Goal: Transaction & Acquisition: Purchase product/service

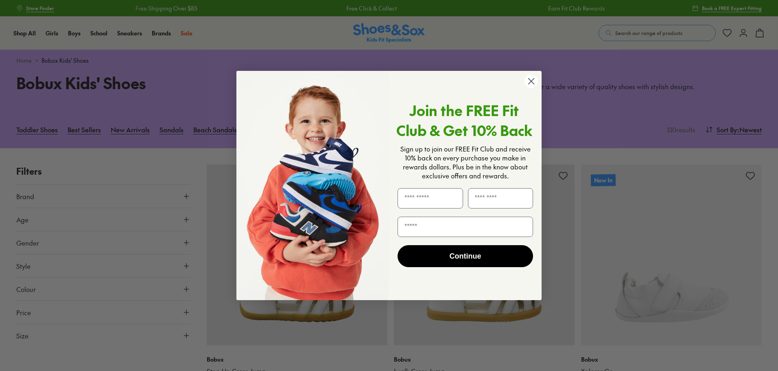
click at [533, 83] on icon "Close dialog" at bounding box center [532, 82] width 6 height 6
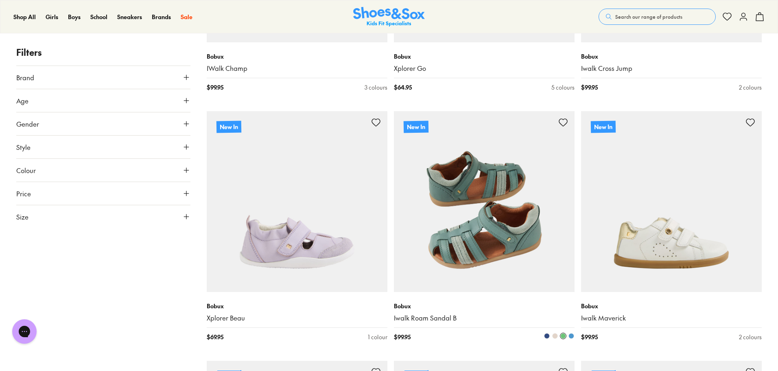
scroll to position [855, 0]
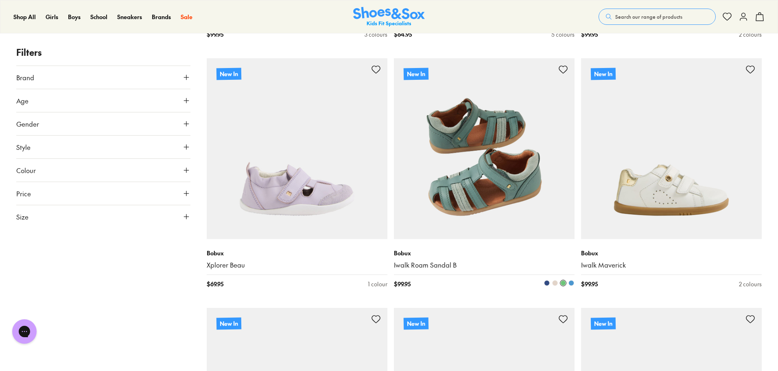
click at [476, 187] on img at bounding box center [484, 148] width 181 height 181
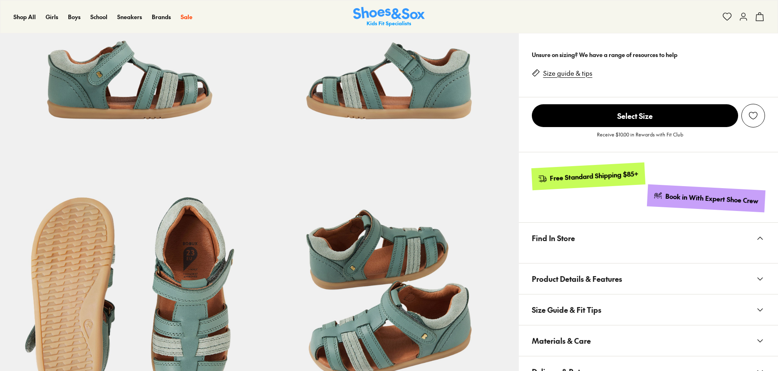
scroll to position [163, 0]
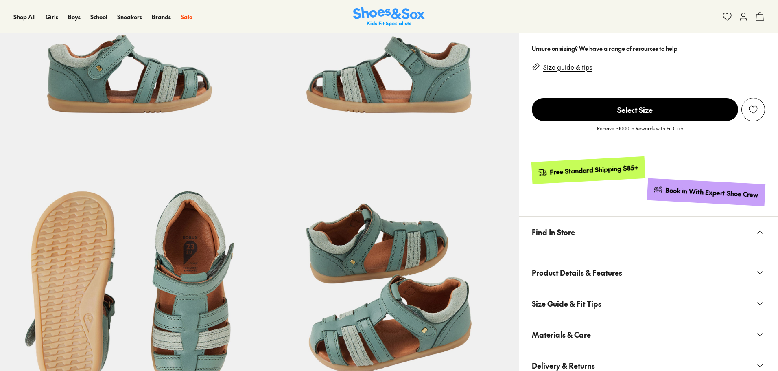
click at [640, 112] on span "Select Size" at bounding box center [635, 109] width 206 height 23
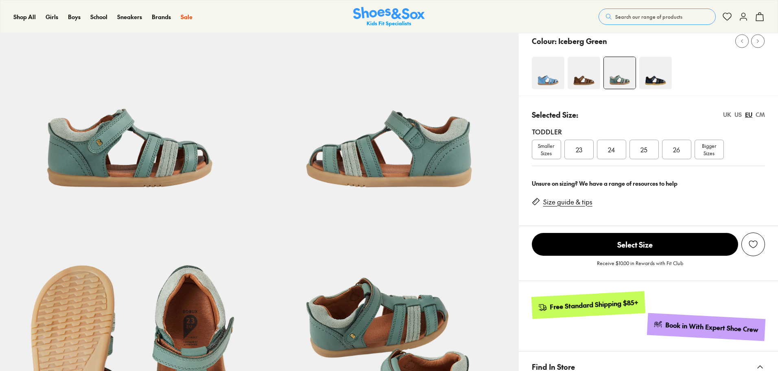
scroll to position [81, 0]
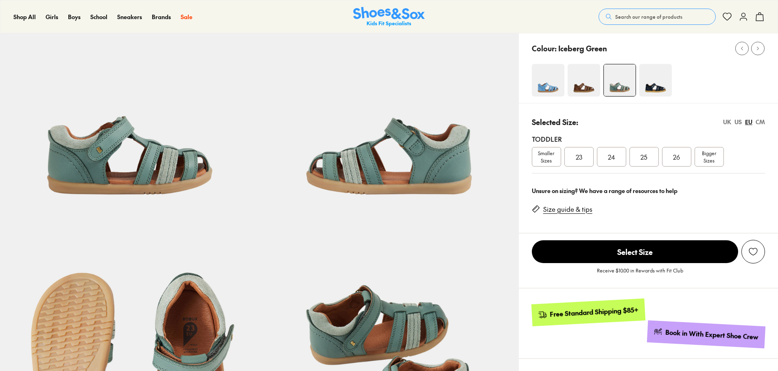
click at [713, 158] on span "Bigger Sizes" at bounding box center [709, 156] width 14 height 15
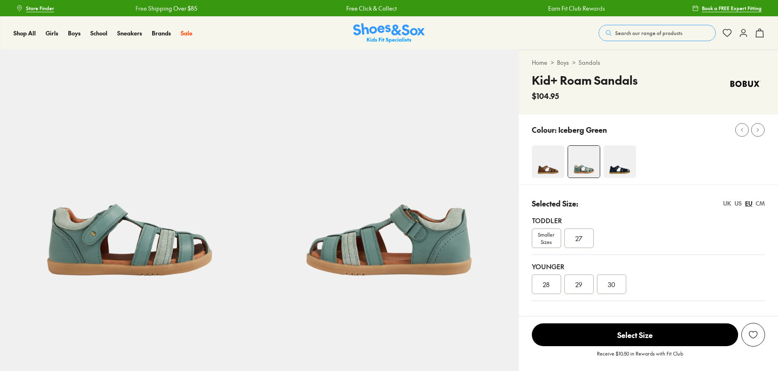
select select "*"
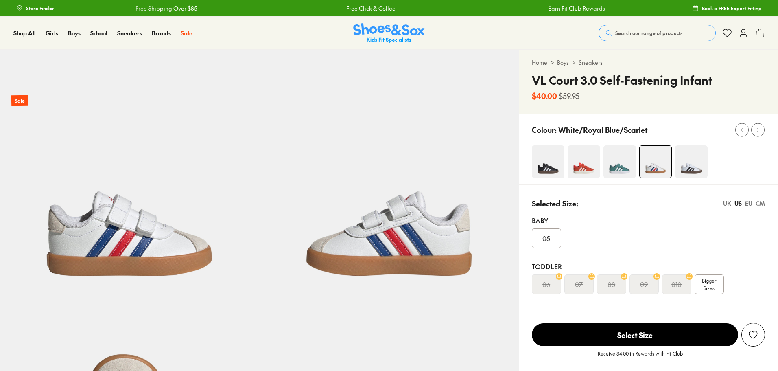
select select "*"
